Goal: Information Seeking & Learning: Find specific page/section

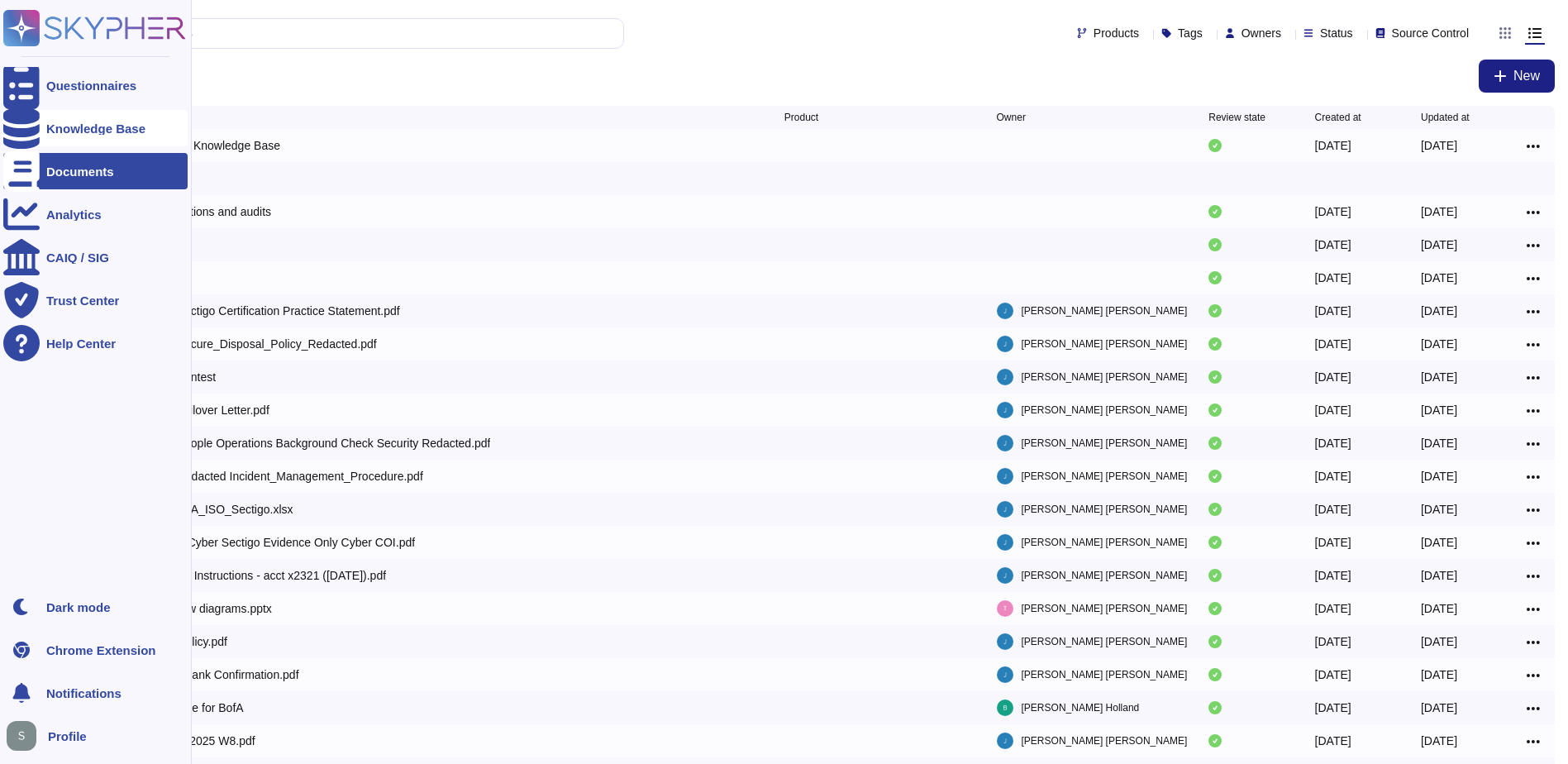
click at [108, 114] on div "Knowledge Base" at bounding box center [96, 128] width 184 height 36
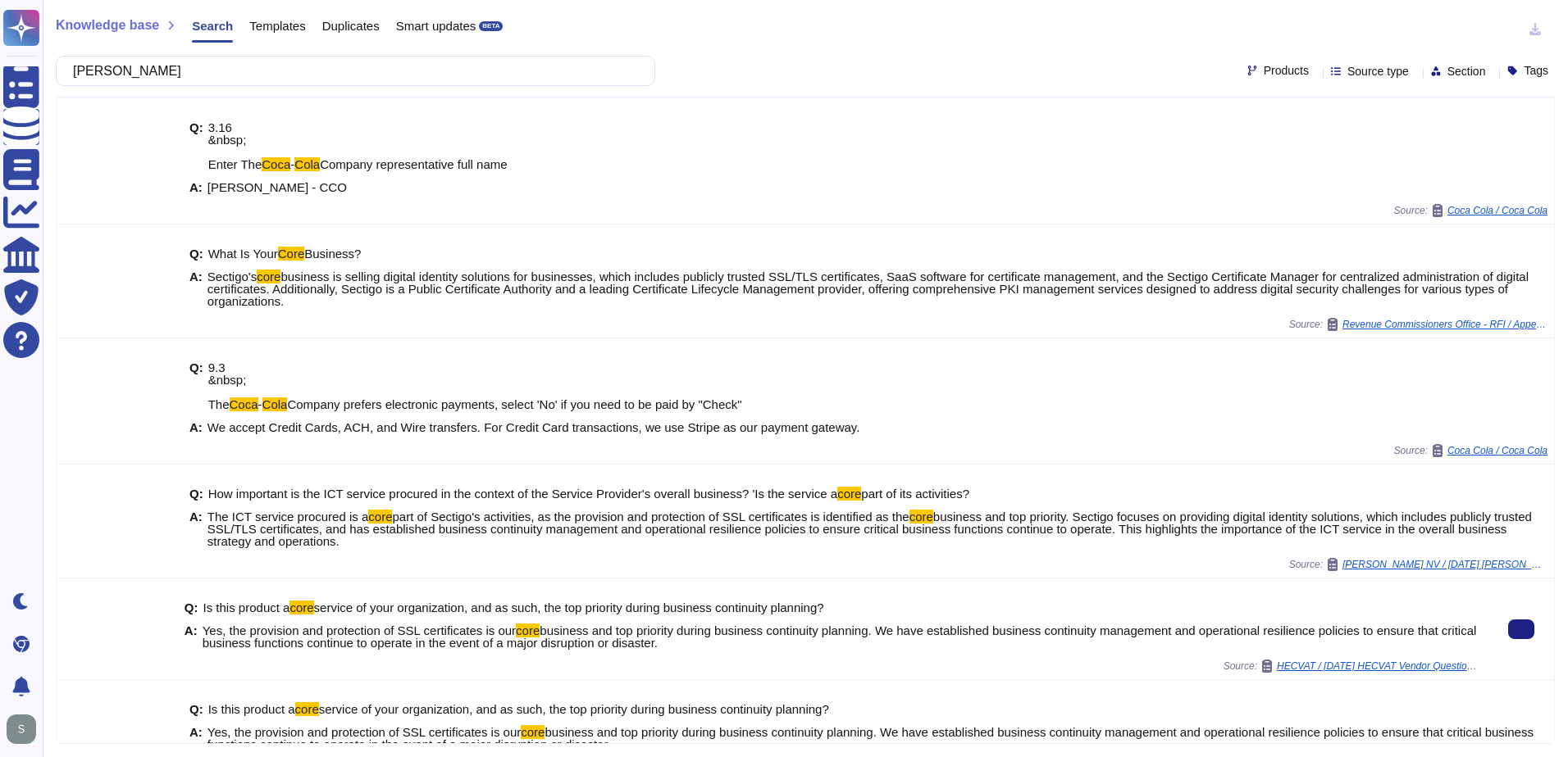
scroll to position [89, 0]
type input "[PERSON_NAME]"
